Goal: Task Accomplishment & Management: Manage account settings

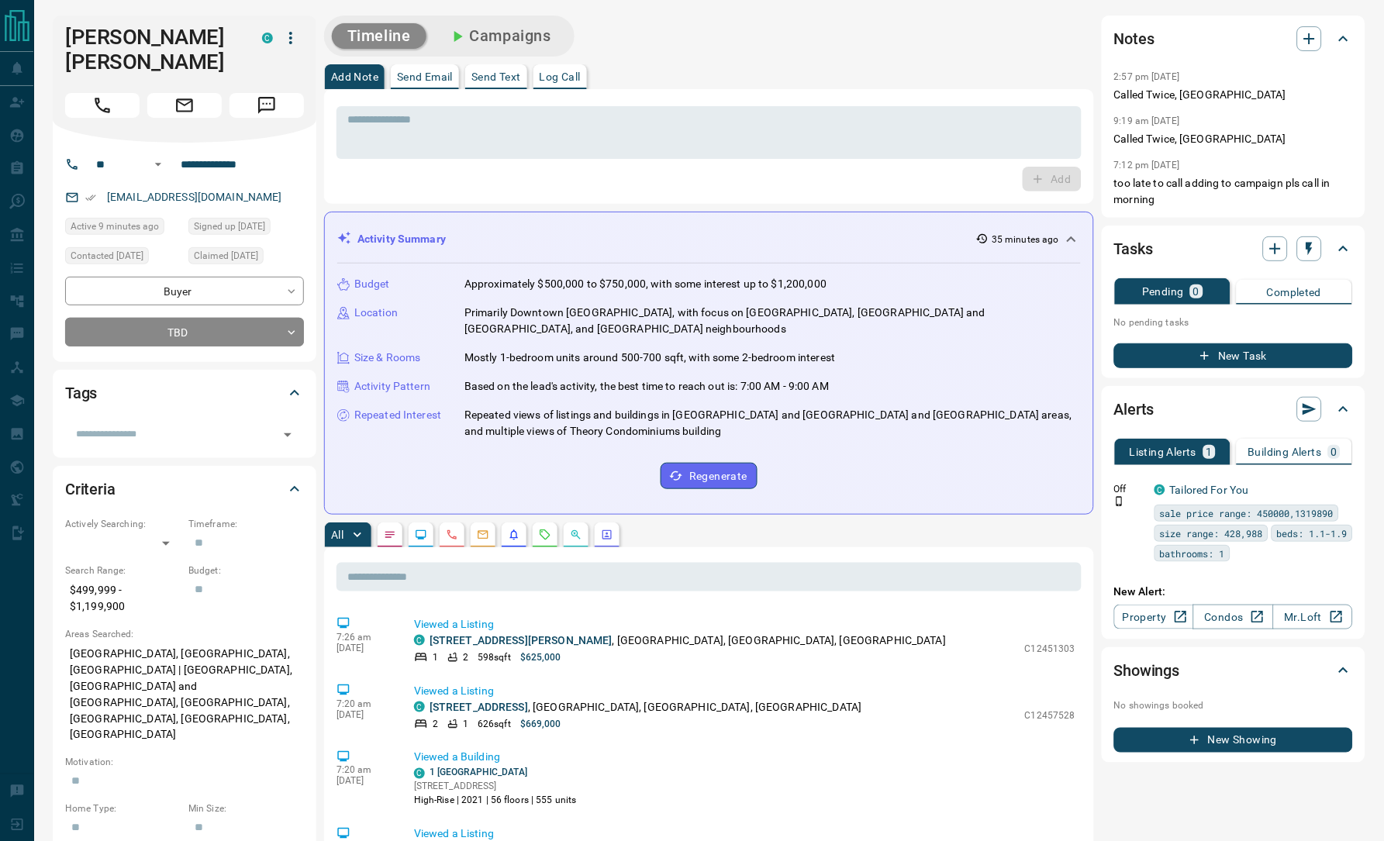
click at [399, 177] on div "Add" at bounding box center [708, 179] width 745 height 25
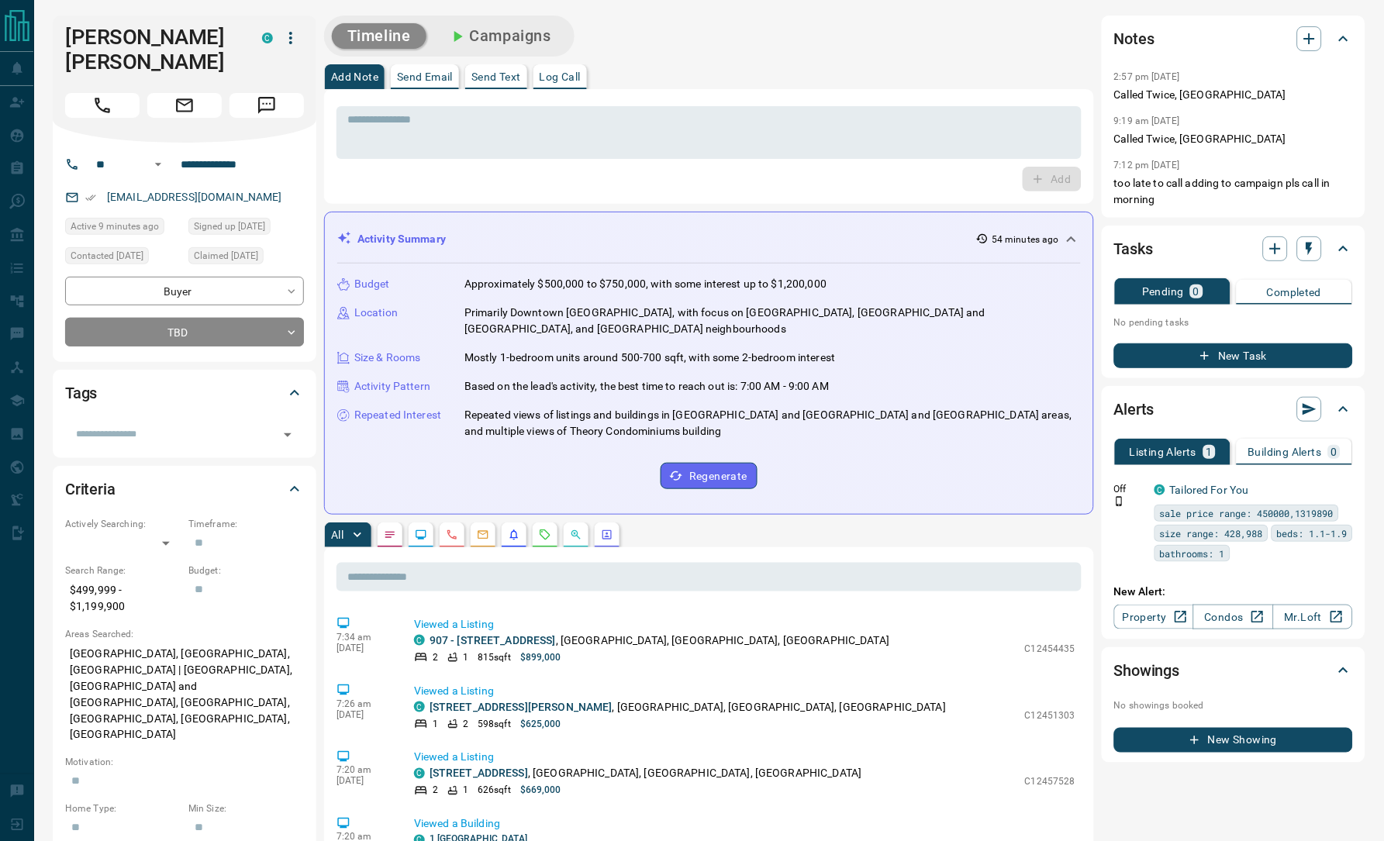
click at [875, 36] on div "Timeline Campaigns" at bounding box center [709, 36] width 770 height 41
click at [807, 46] on div "Timeline Campaigns" at bounding box center [709, 36] width 770 height 41
click at [675, 67] on div "Add Note Send Email Send Text Log Call" at bounding box center [709, 76] width 770 height 25
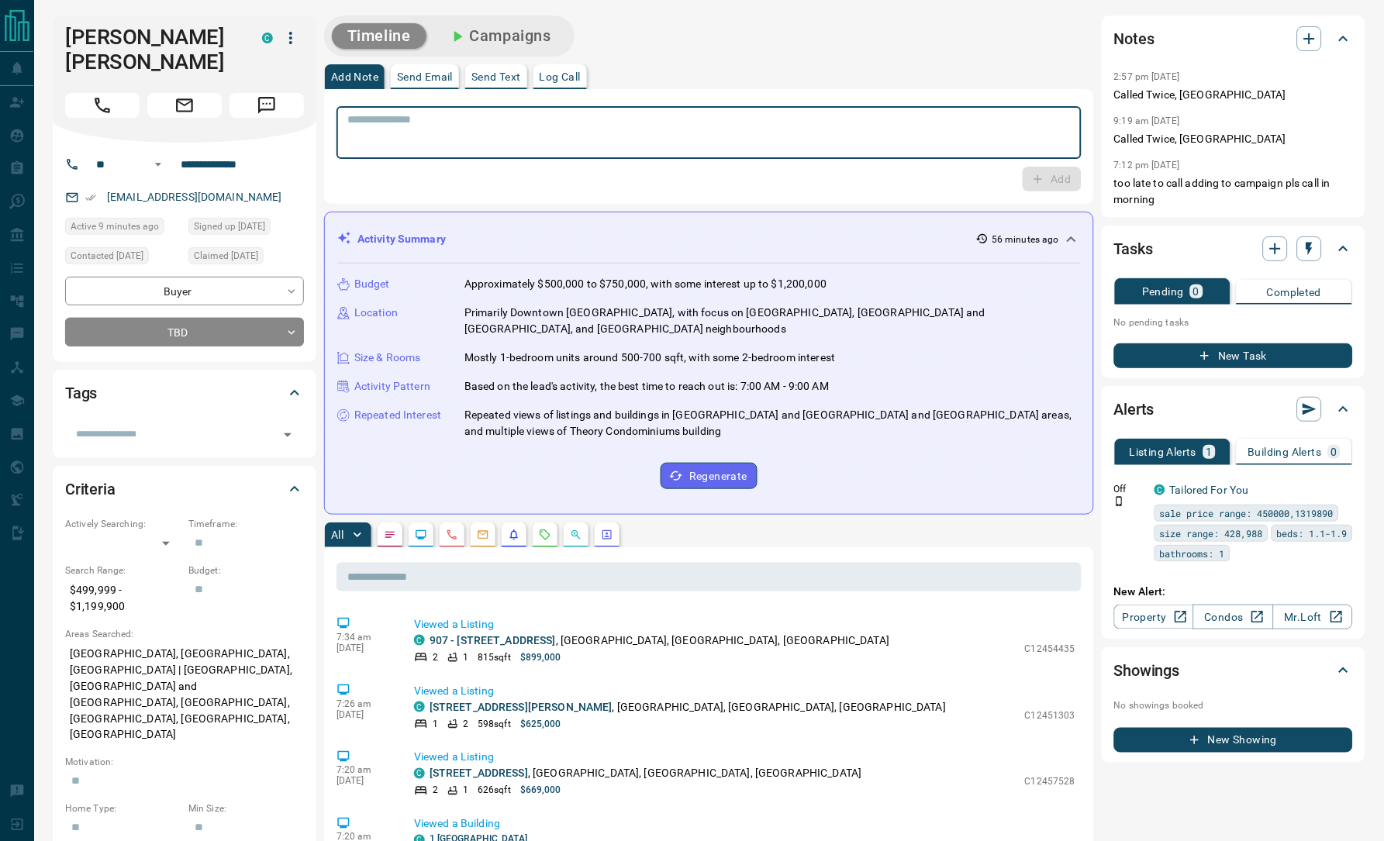
drag, startPoint x: 689, startPoint y: 130, endPoint x: 964, endPoint y: 112, distance: 275.9
click at [964, 112] on div "* ​" at bounding box center [708, 132] width 745 height 53
drag, startPoint x: 964, startPoint y: 112, endPoint x: 1196, endPoint y: 95, distance: 231.7
click at [1196, 95] on p "Called Twice, [GEOGRAPHIC_DATA]" at bounding box center [1233, 95] width 239 height 16
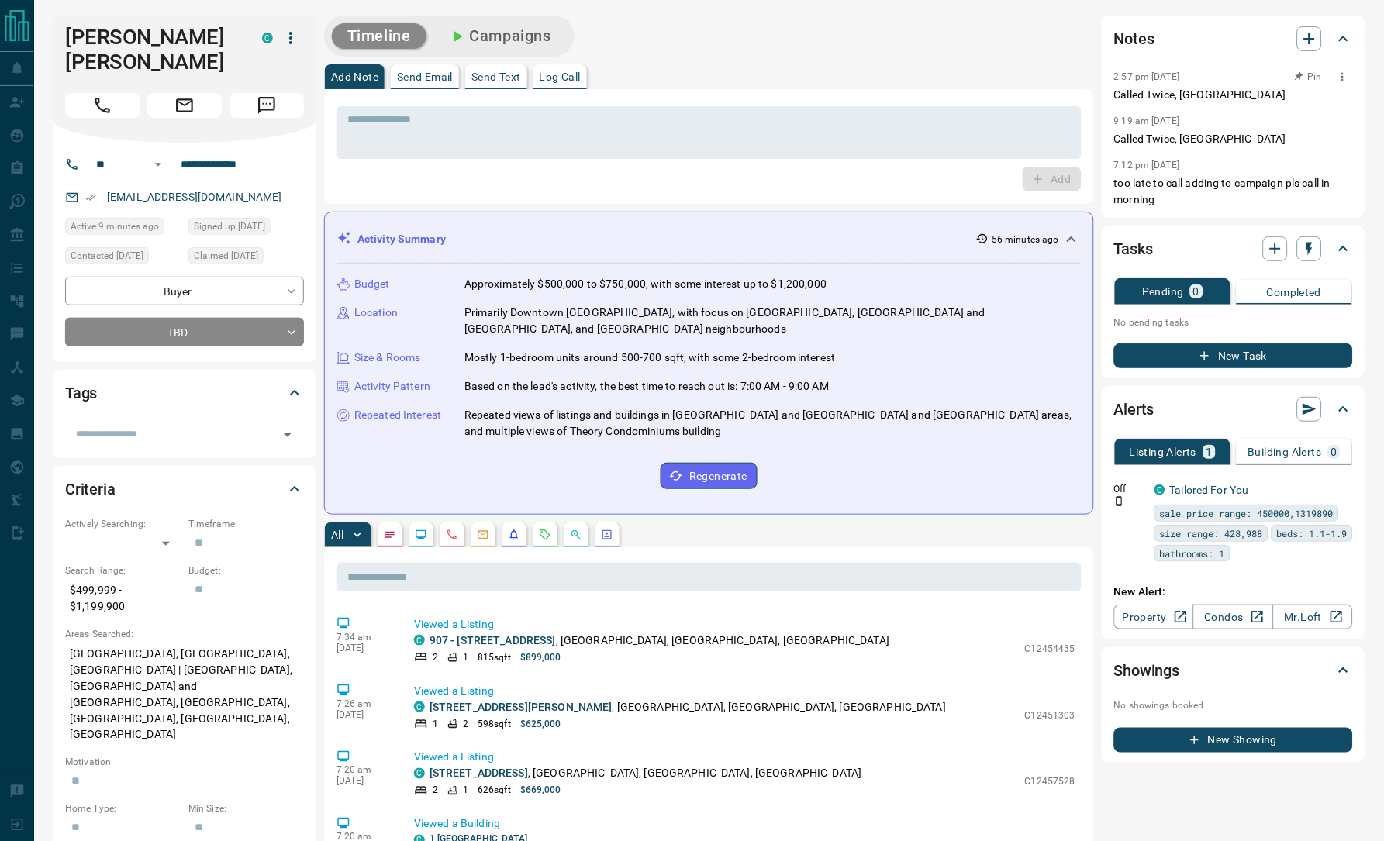
click at [1196, 95] on p "Called Twice, [GEOGRAPHIC_DATA]" at bounding box center [1233, 95] width 239 height 16
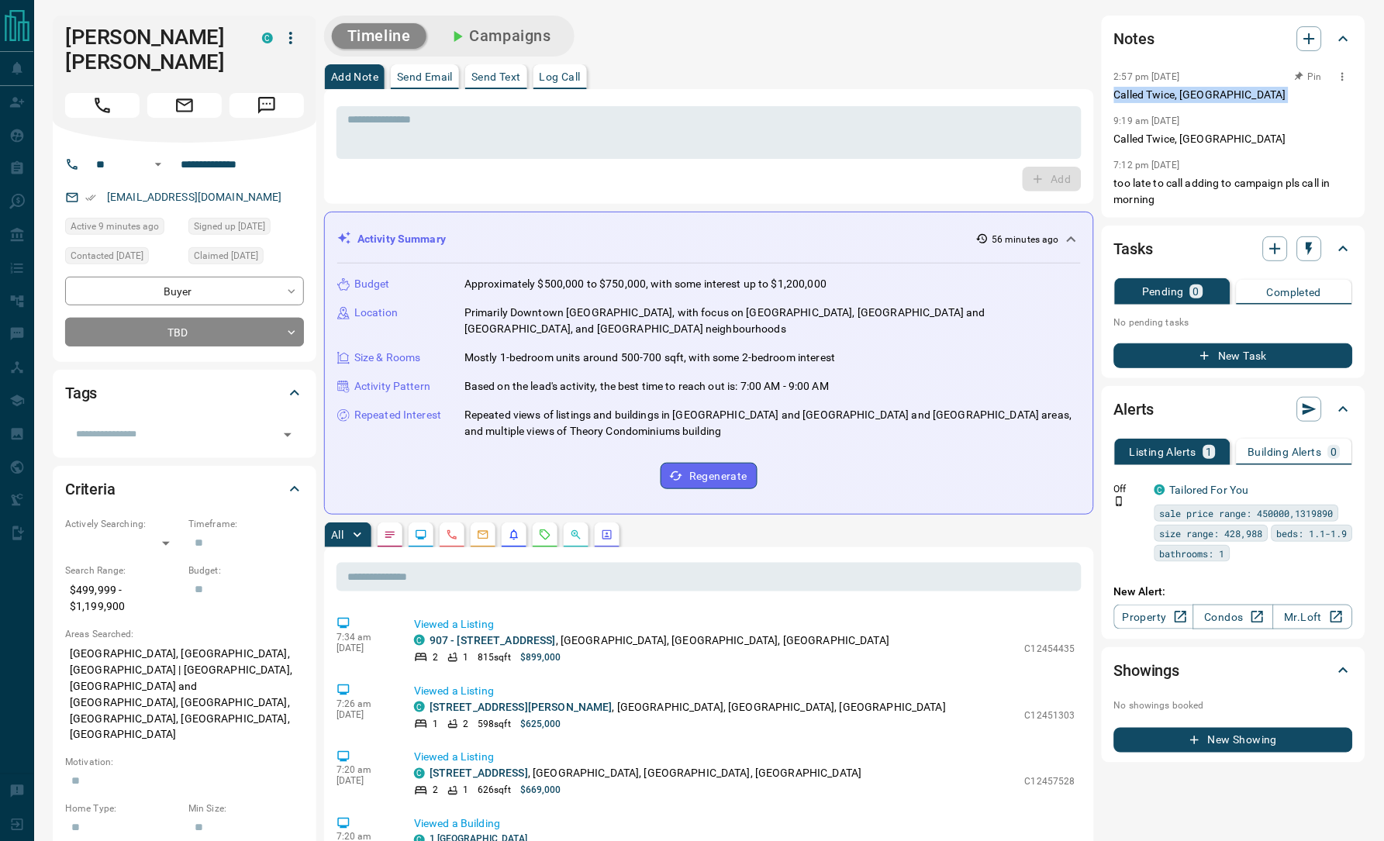
click at [1196, 95] on p "Called Twice, [GEOGRAPHIC_DATA]" at bounding box center [1233, 95] width 239 height 16
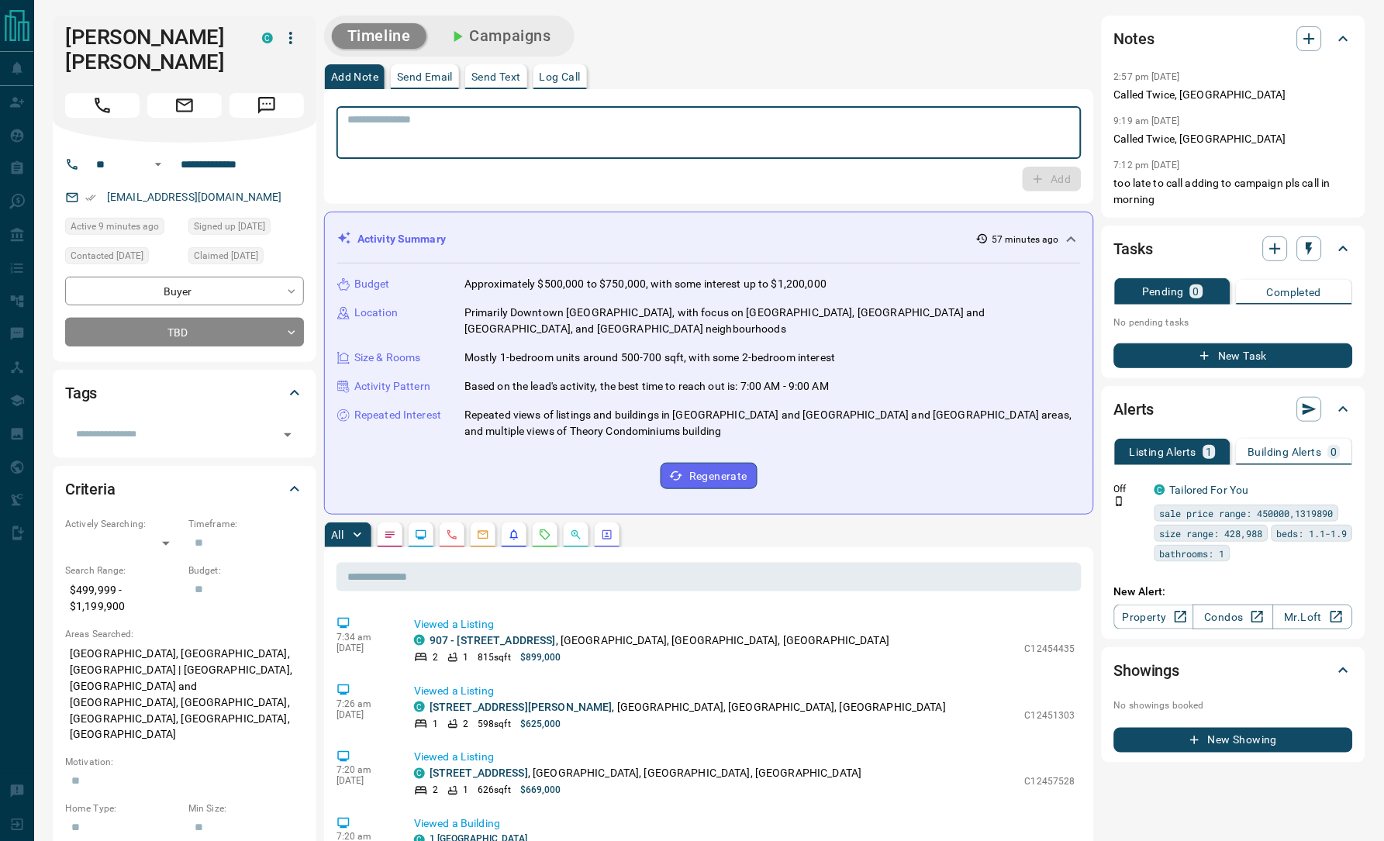
click at [610, 121] on textarea at bounding box center [708, 133] width 723 height 40
paste textarea "**********"
type textarea "**********"
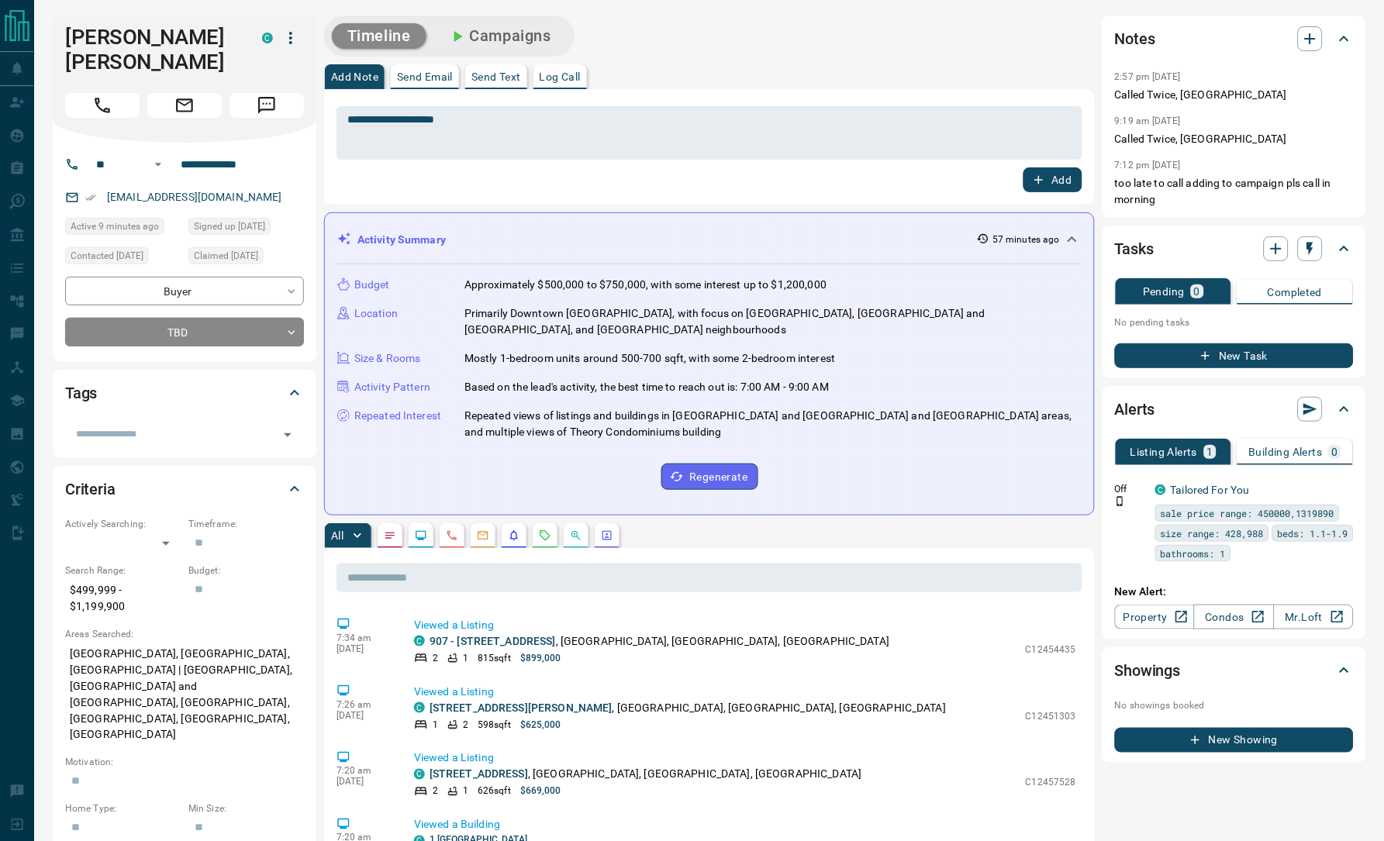
click at [1048, 50] on div "Timeline Campaigns" at bounding box center [709, 36] width 771 height 41
click at [1044, 188] on button "Add" at bounding box center [1052, 179] width 59 height 25
